Goal: Task Accomplishment & Management: Complete application form

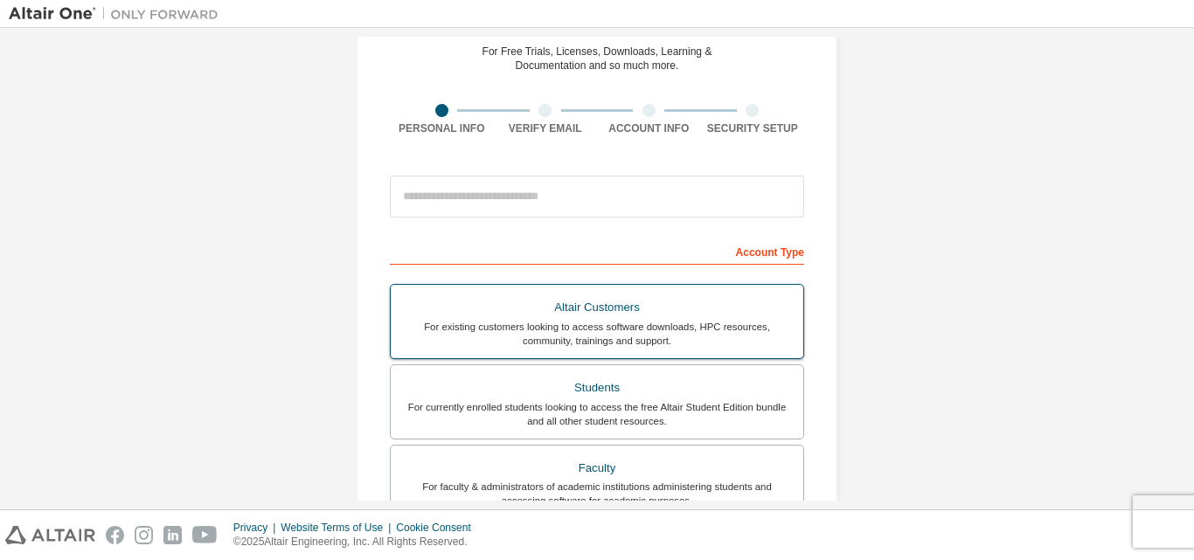
scroll to position [175, 0]
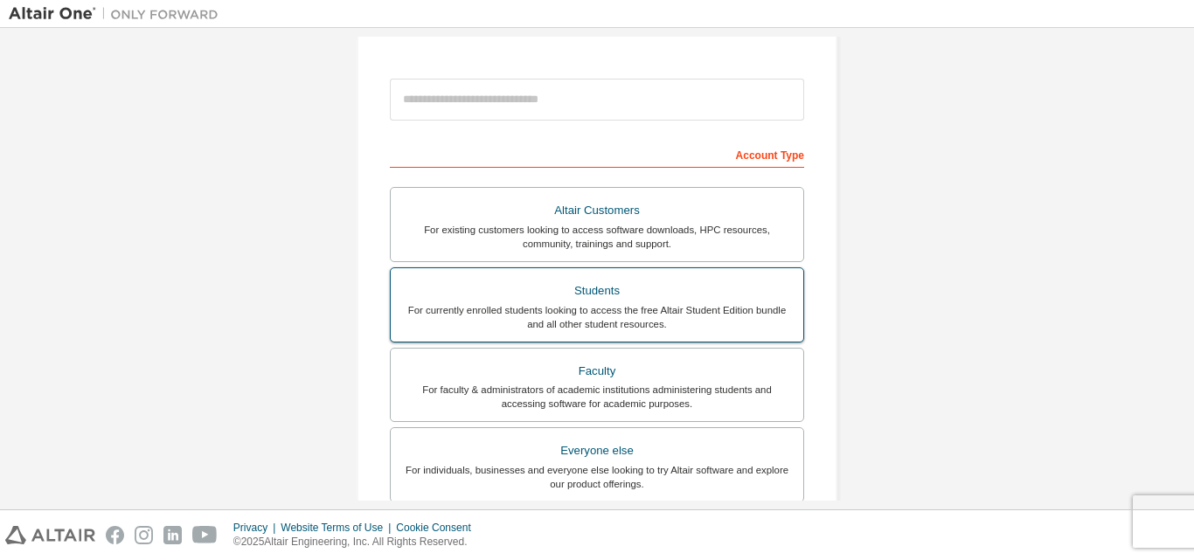
click at [631, 308] on div "For currently enrolled students looking to access the free Altair Student Editi…" at bounding box center [597, 317] width 392 height 28
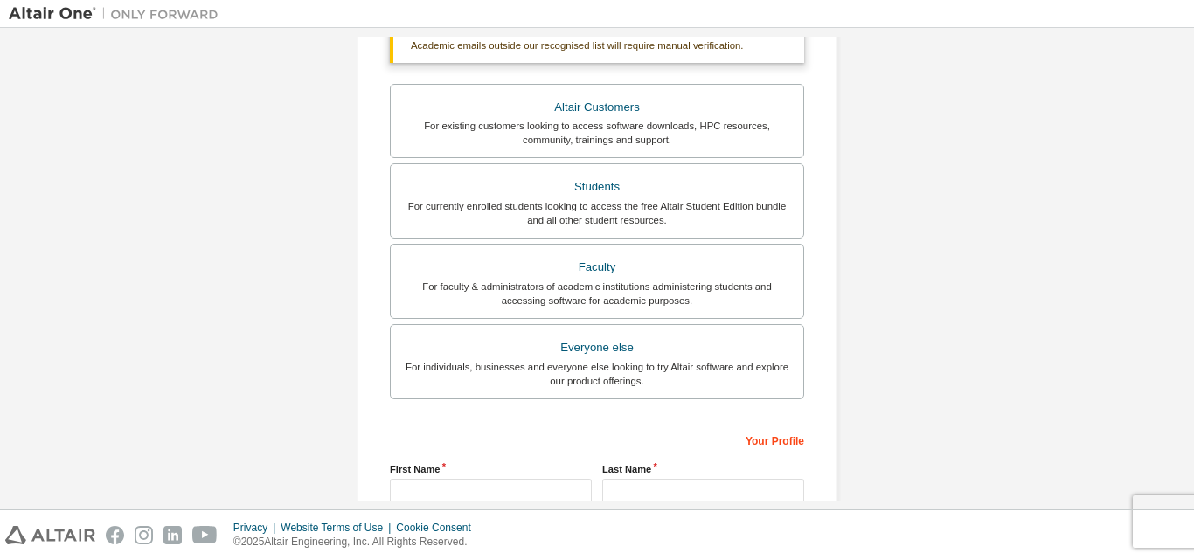
scroll to position [437, 0]
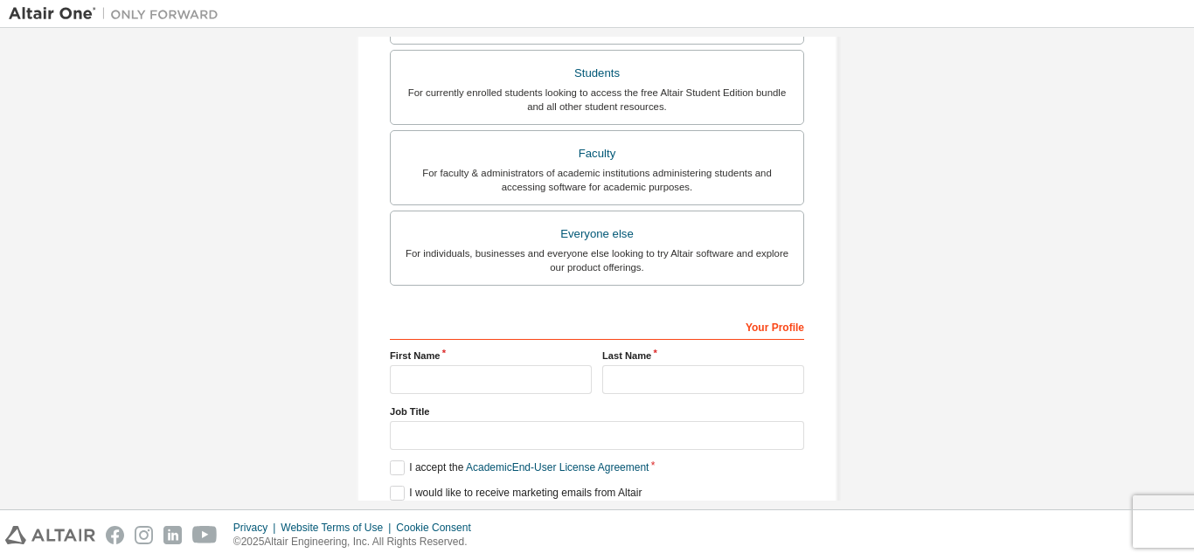
click at [426, 349] on label "First Name" at bounding box center [491, 356] width 202 height 14
click at [442, 370] on input "text" at bounding box center [491, 379] width 202 height 29
type input "*"
type input "**********"
type input "*******"
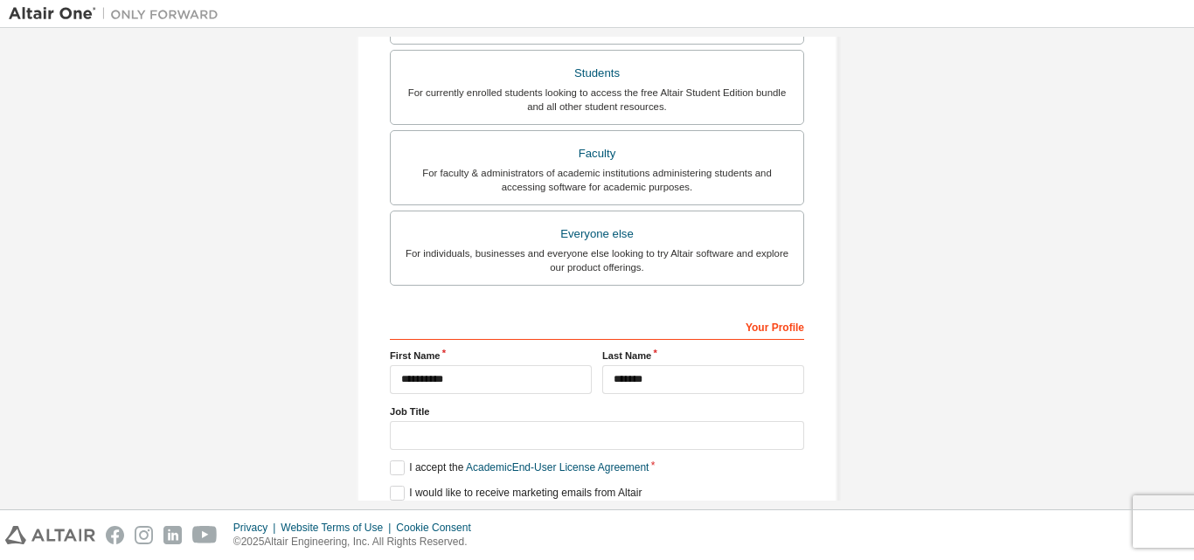
click at [440, 415] on label "Job Title" at bounding box center [597, 412] width 414 height 14
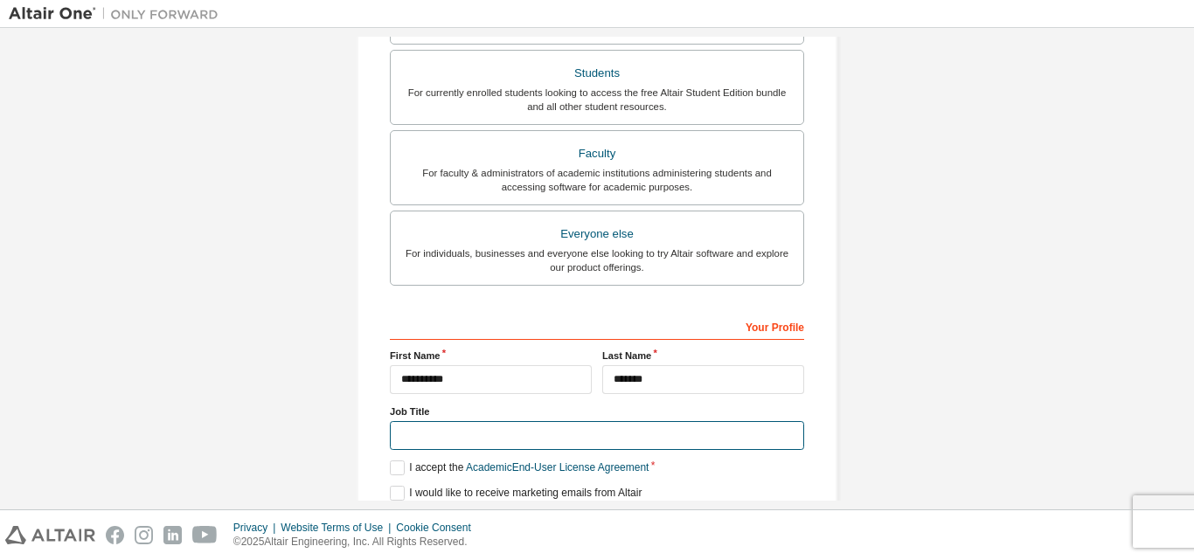
click at [440, 430] on input "text" at bounding box center [597, 435] width 414 height 29
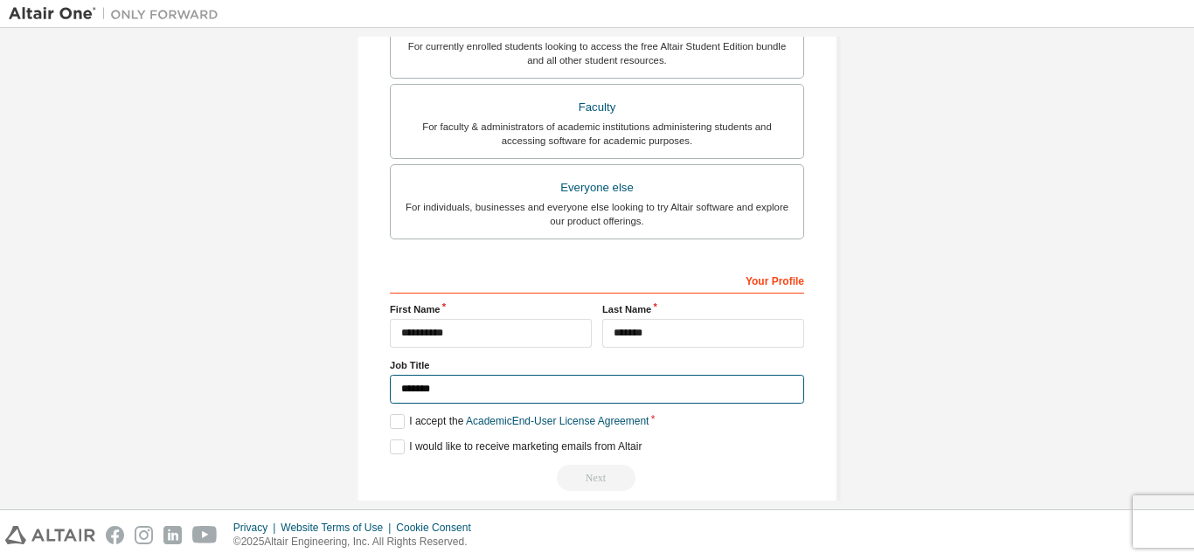
scroll to position [507, 0]
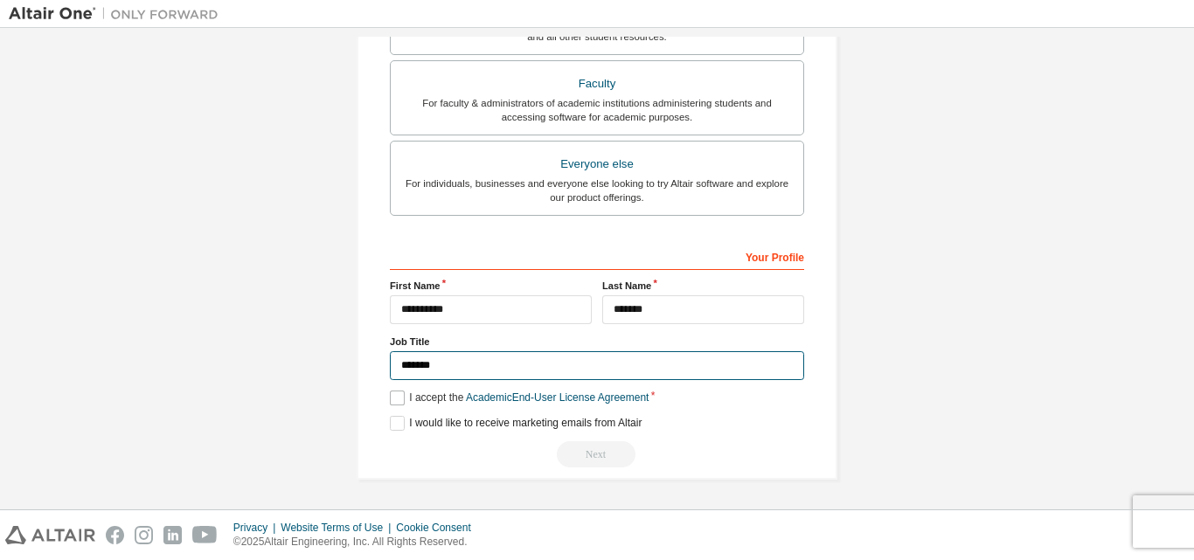
type input "*******"
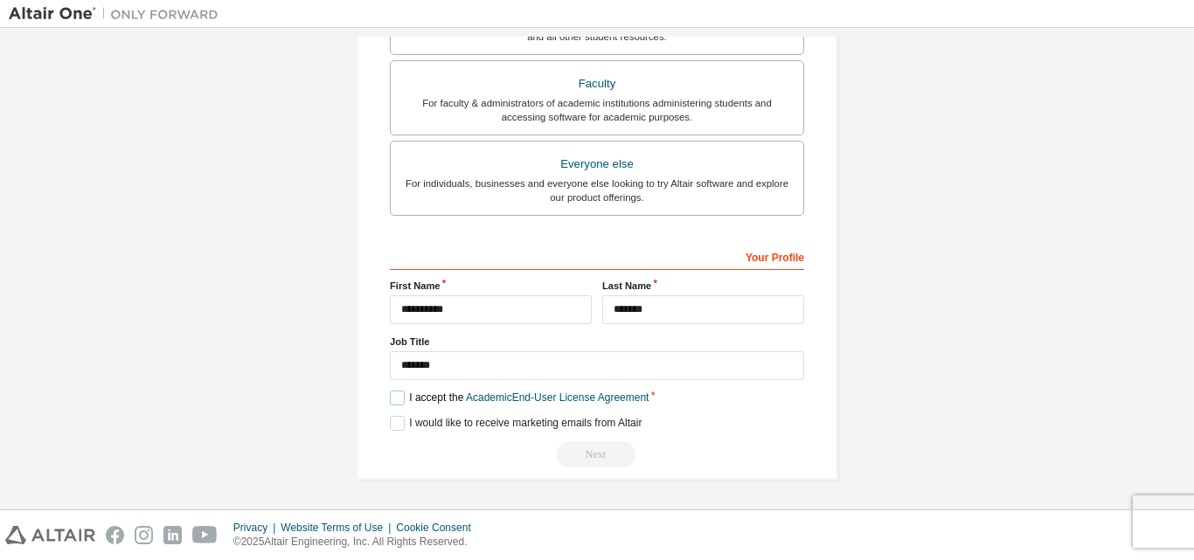
click at [395, 402] on label "I accept the Academic End-User License Agreement" at bounding box center [519, 398] width 259 height 15
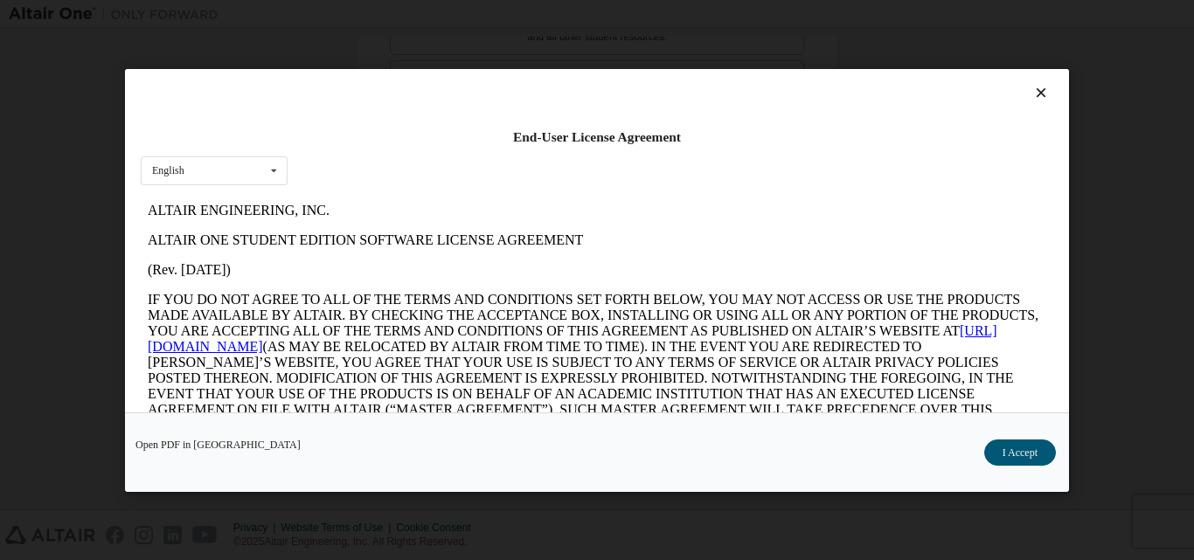
scroll to position [0, 0]
click at [1027, 444] on button "I Accept" at bounding box center [1020, 452] width 72 height 26
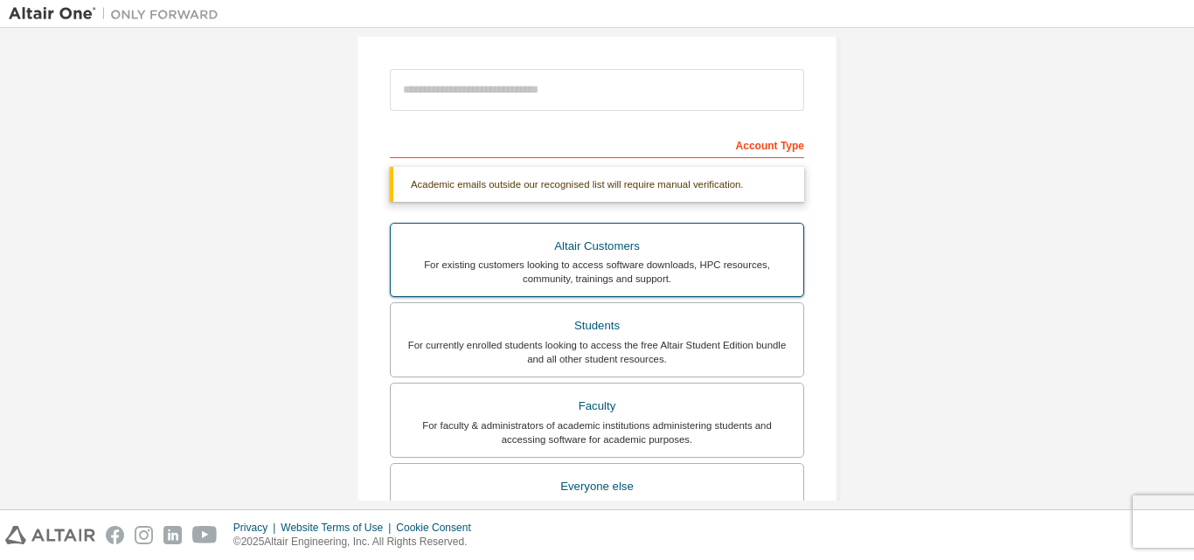
scroll to position [157, 0]
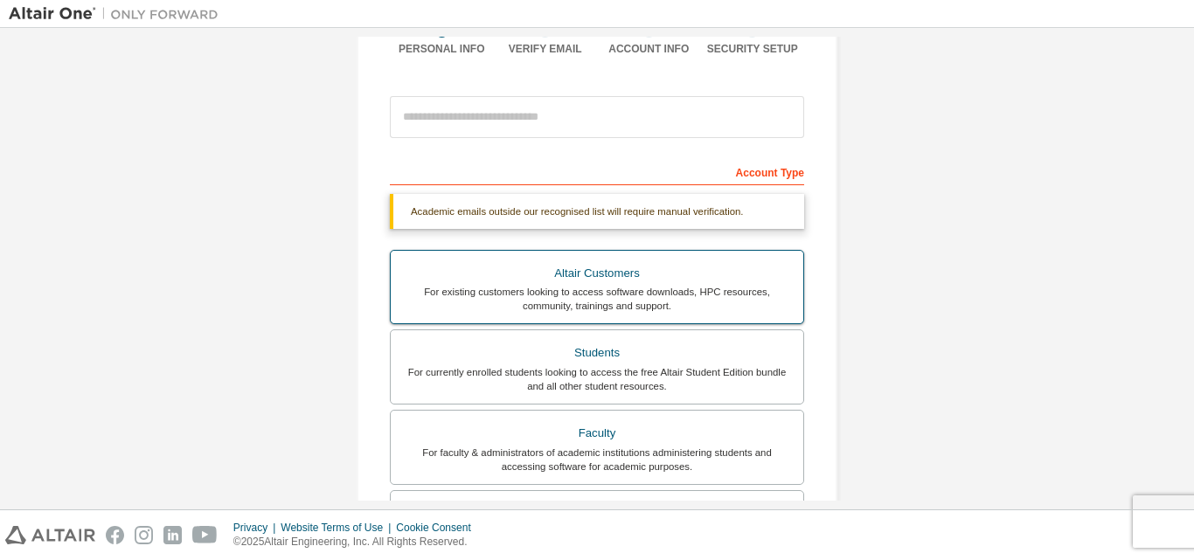
click at [534, 277] on div "Altair Customers" at bounding box center [597, 273] width 392 height 24
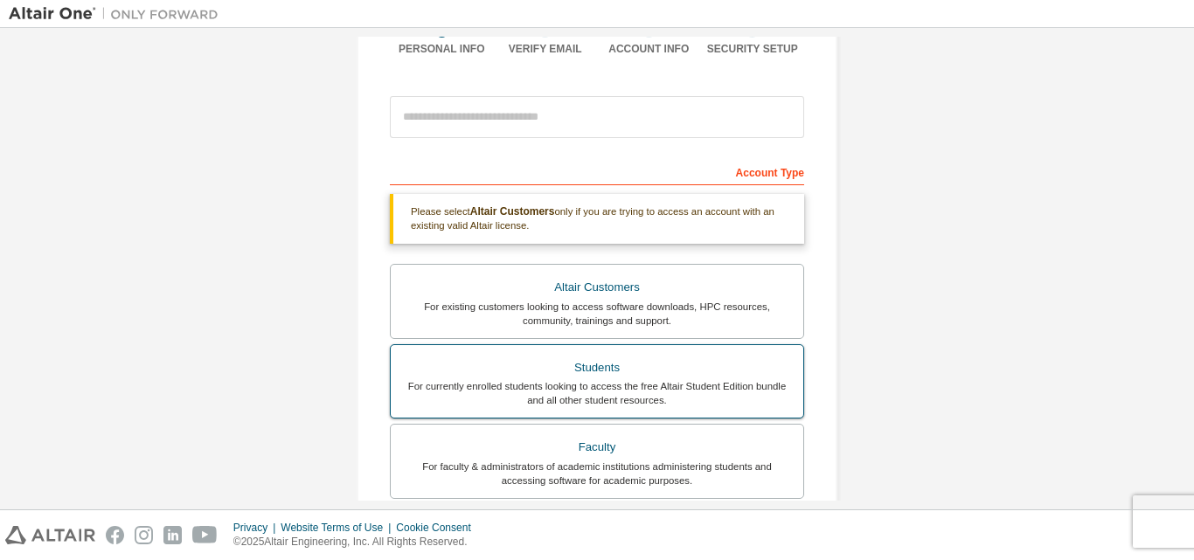
click at [586, 382] on div "For currently enrolled students looking to access the free Altair Student Editi…" at bounding box center [597, 393] width 392 height 28
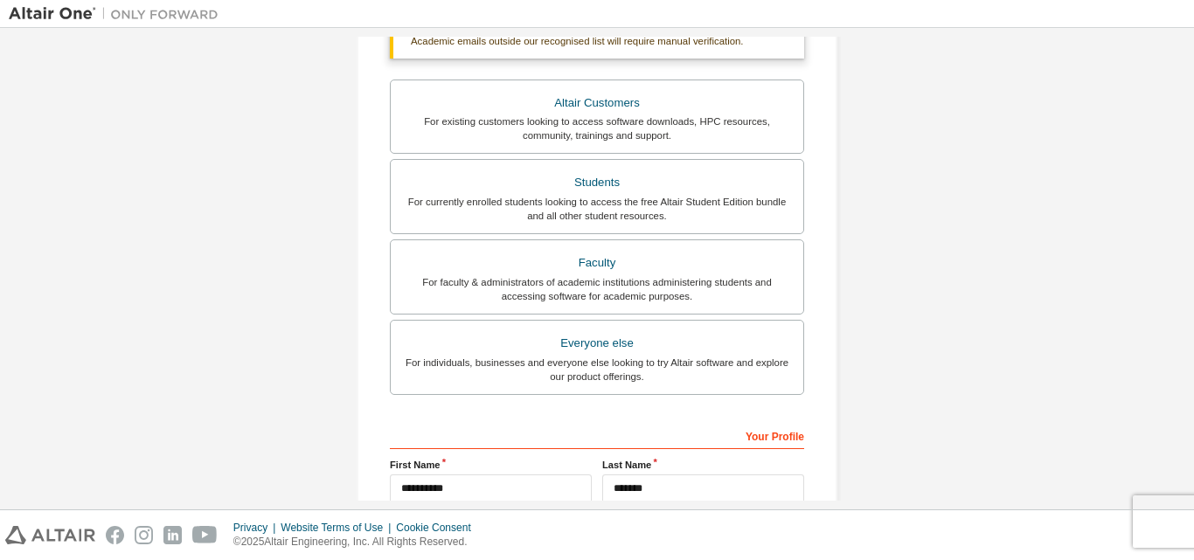
scroll to position [507, 0]
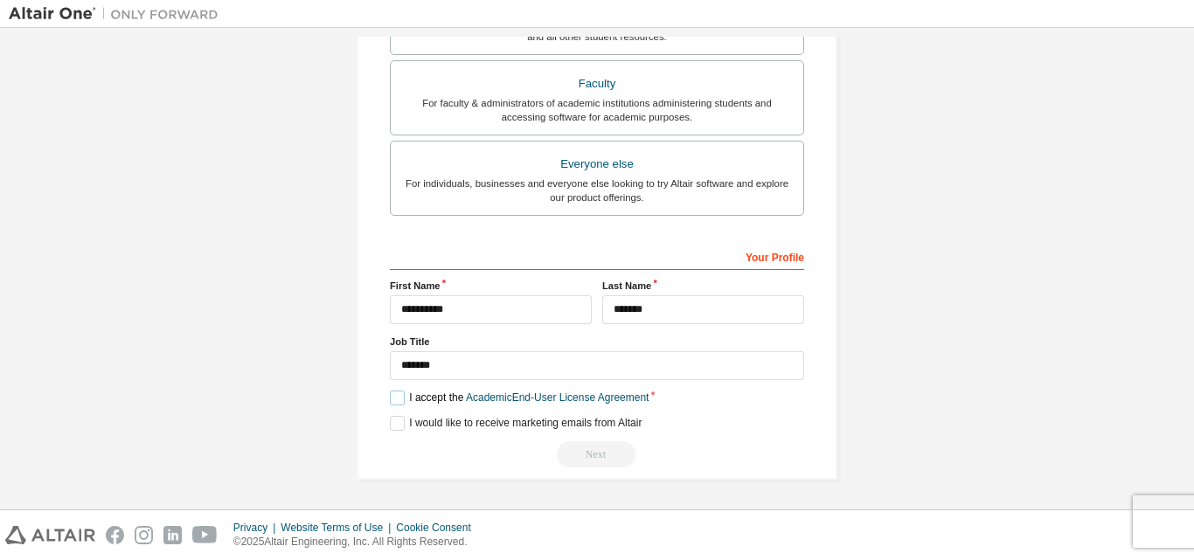
click at [392, 392] on label "I accept the Academic End-User License Agreement" at bounding box center [519, 398] width 259 height 15
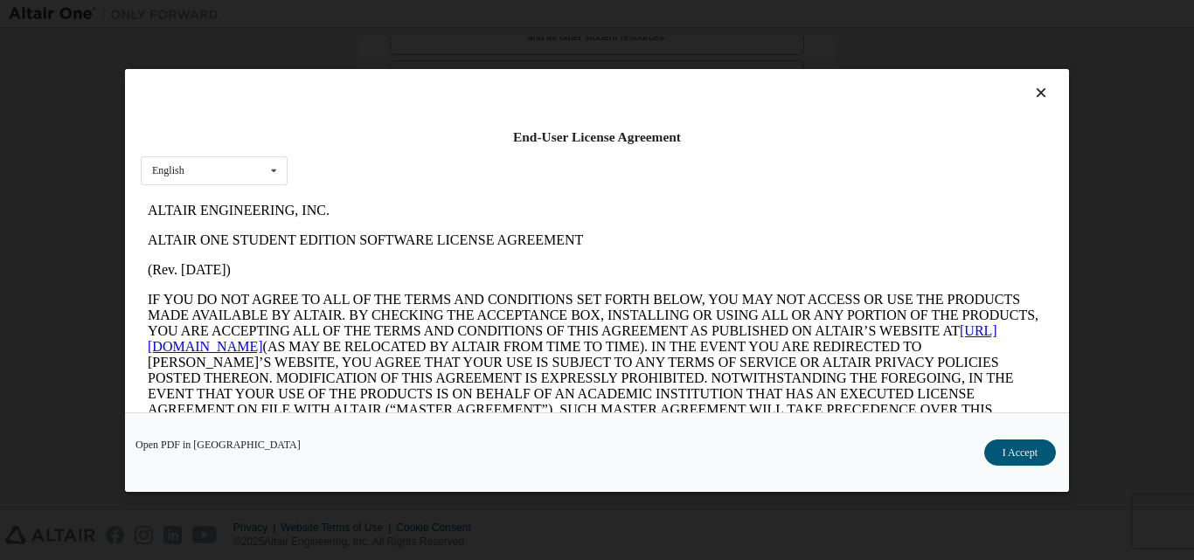
scroll to position [0, 0]
click at [1011, 438] on div "Open PDF in New Tab I Accept" at bounding box center [597, 452] width 944 height 80
click at [1017, 448] on button "I Accept" at bounding box center [1020, 452] width 72 height 26
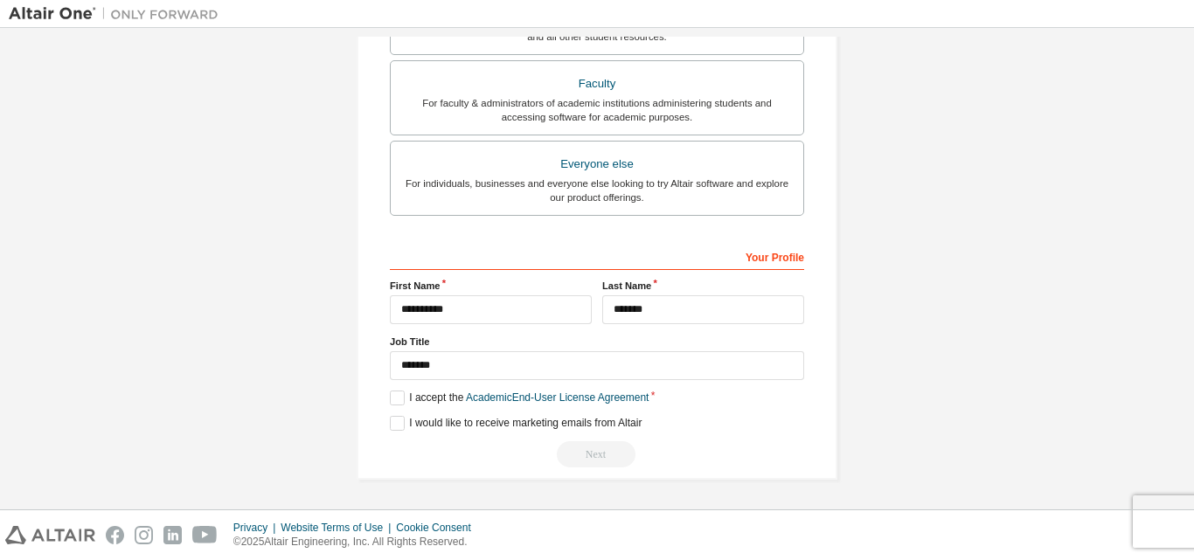
click at [605, 457] on div "Next" at bounding box center [597, 454] width 414 height 26
click at [579, 452] on div "Next" at bounding box center [597, 454] width 414 height 26
click at [390, 420] on label "I would like to receive marketing emails from Altair" at bounding box center [516, 423] width 252 height 15
click at [392, 422] on label "I would like to receive marketing emails from Altair" at bounding box center [516, 423] width 252 height 15
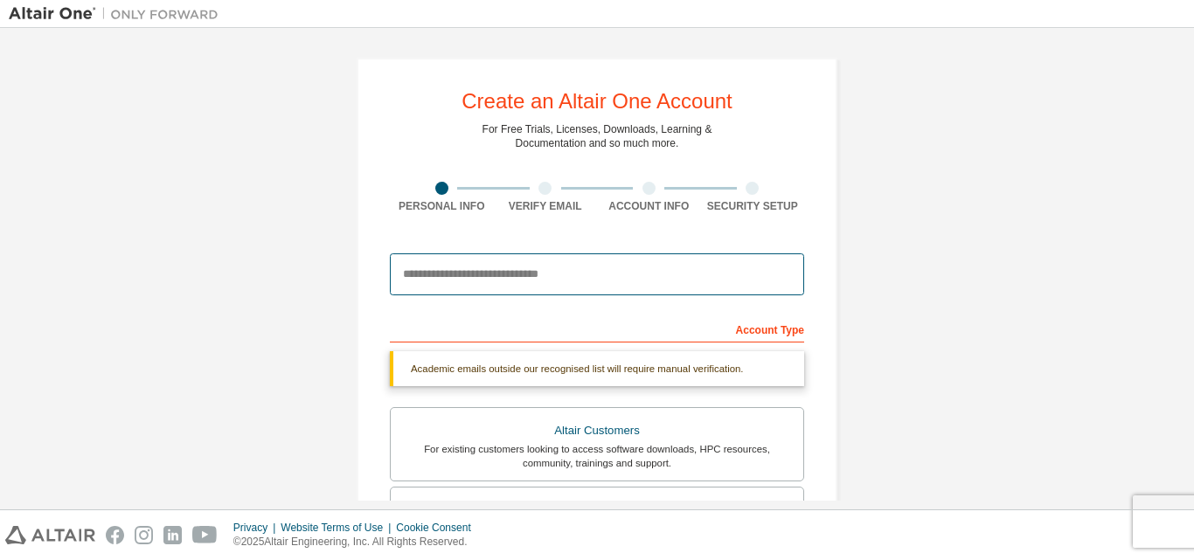
click at [517, 277] on input "email" at bounding box center [597, 274] width 414 height 42
paste input "**********"
type input "**********"
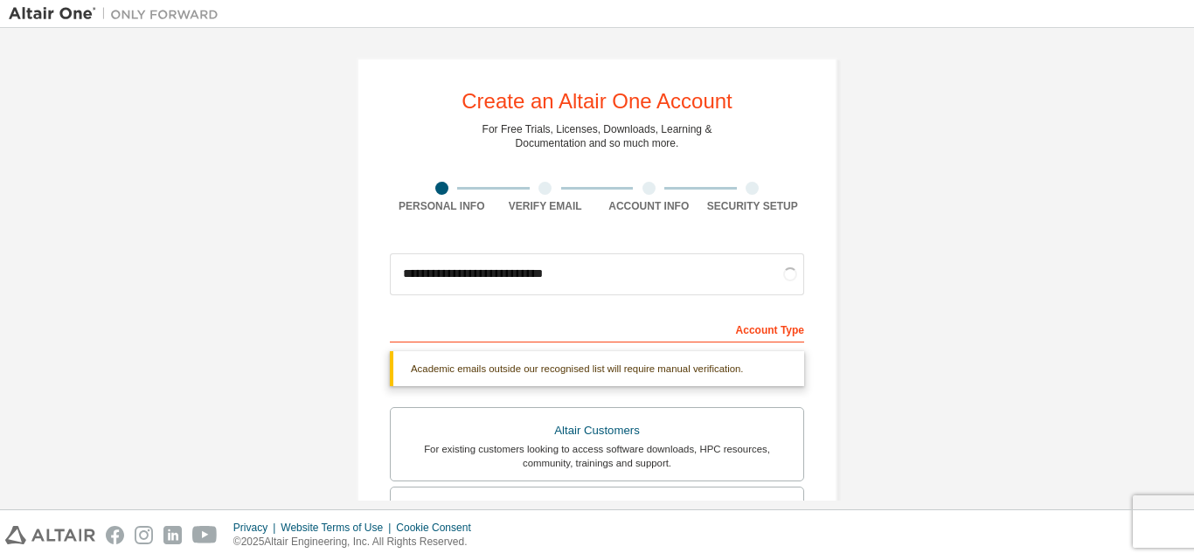
click at [852, 281] on div "**********" at bounding box center [597, 522] width 523 height 971
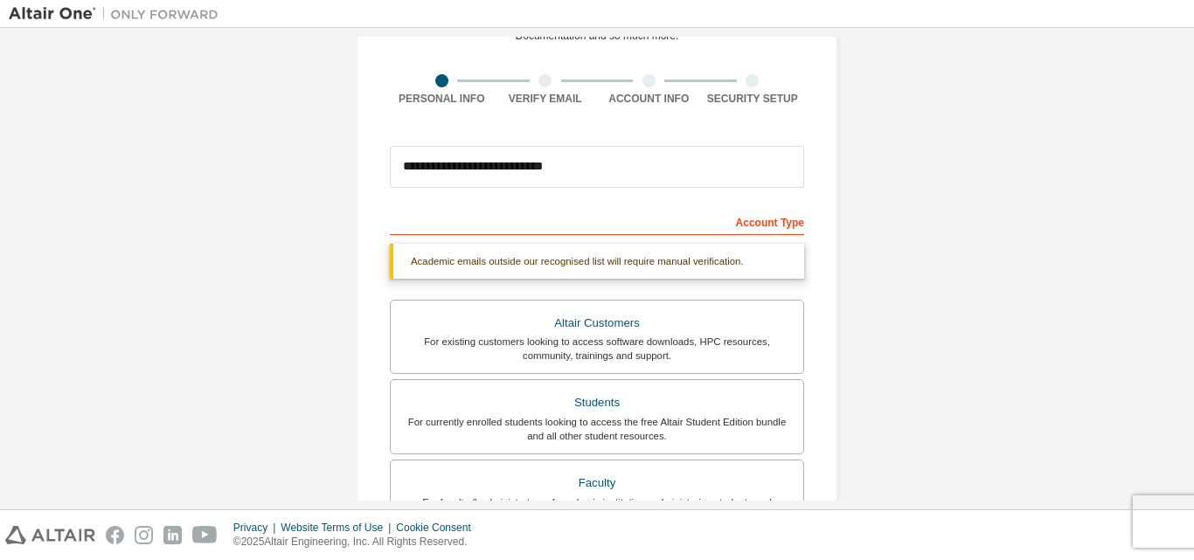
scroll to position [175, 0]
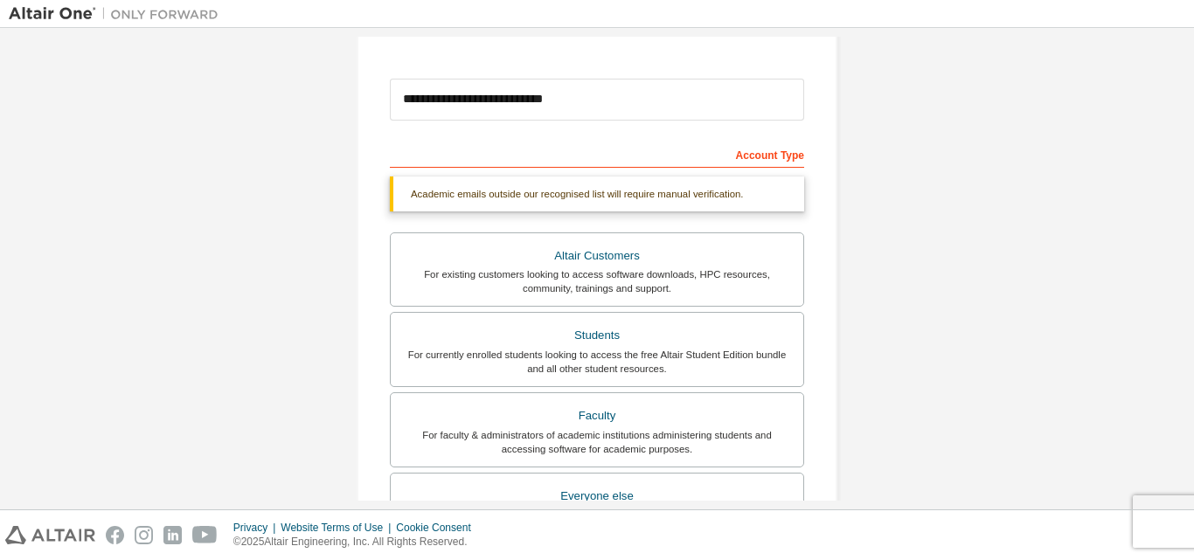
click at [850, 279] on div "**********" at bounding box center [597, 347] width 523 height 971
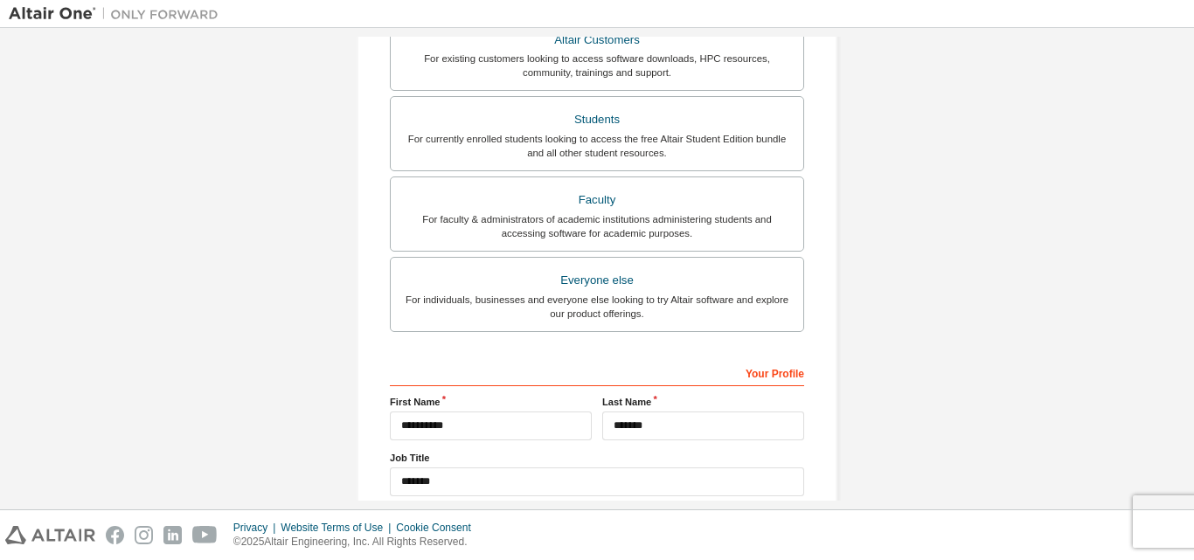
scroll to position [507, 0]
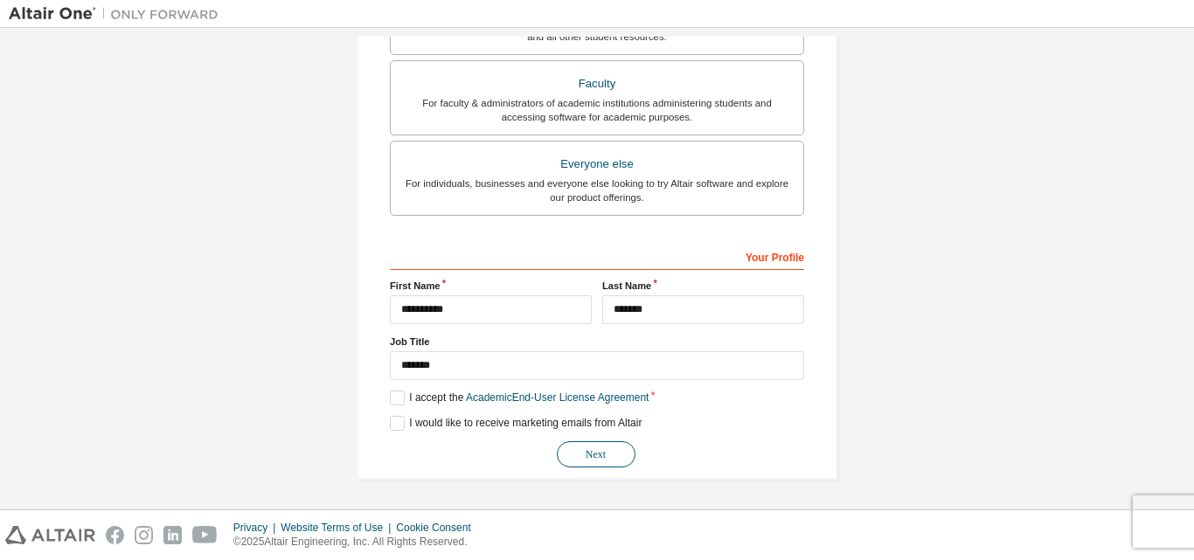
click at [615, 457] on button "Next" at bounding box center [596, 454] width 79 height 26
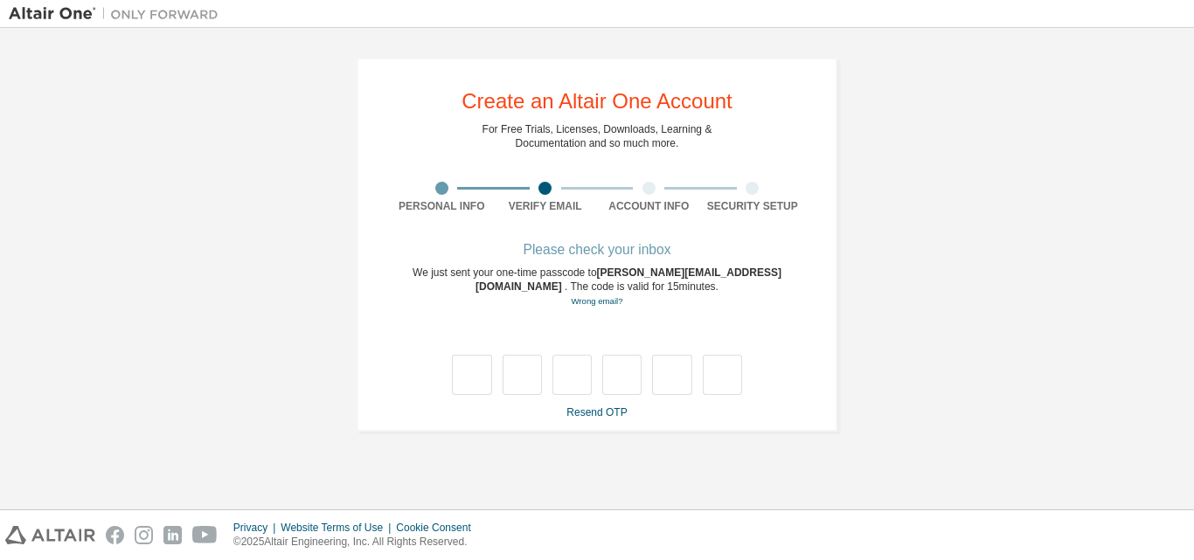
type input "*"
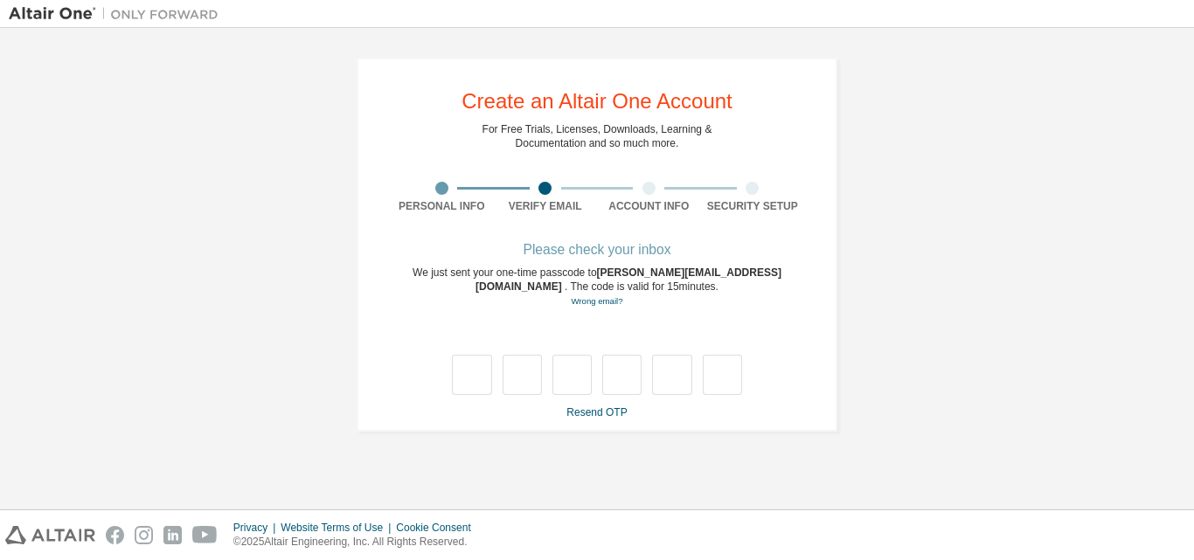
type input "*"
